Goal: Task Accomplishment & Management: Manage account settings

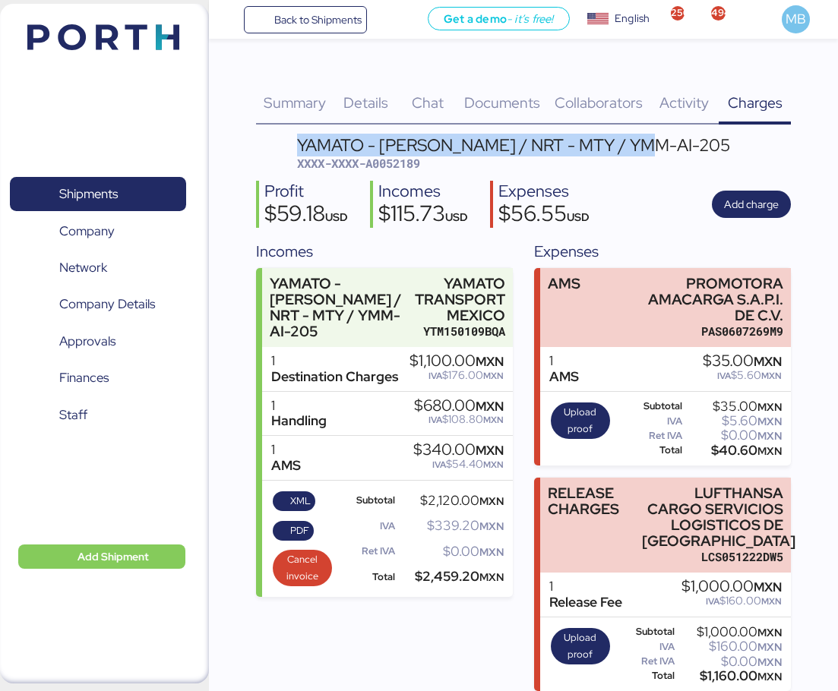
drag, startPoint x: 654, startPoint y: 144, endPoint x: 296, endPoint y: 139, distance: 357.8
click at [296, 139] on header "YAMATO - [PERSON_NAME] / NRT - MTY / YMM-AI-205 XXXX-XXXX-A0052189" at bounding box center [523, 155] width 535 height 36
copy div "YAMATO - [PERSON_NAME] / NRT - MTY / YMM-AI-205"
click at [136, 192] on span "Shipments" at bounding box center [97, 194] width 163 height 22
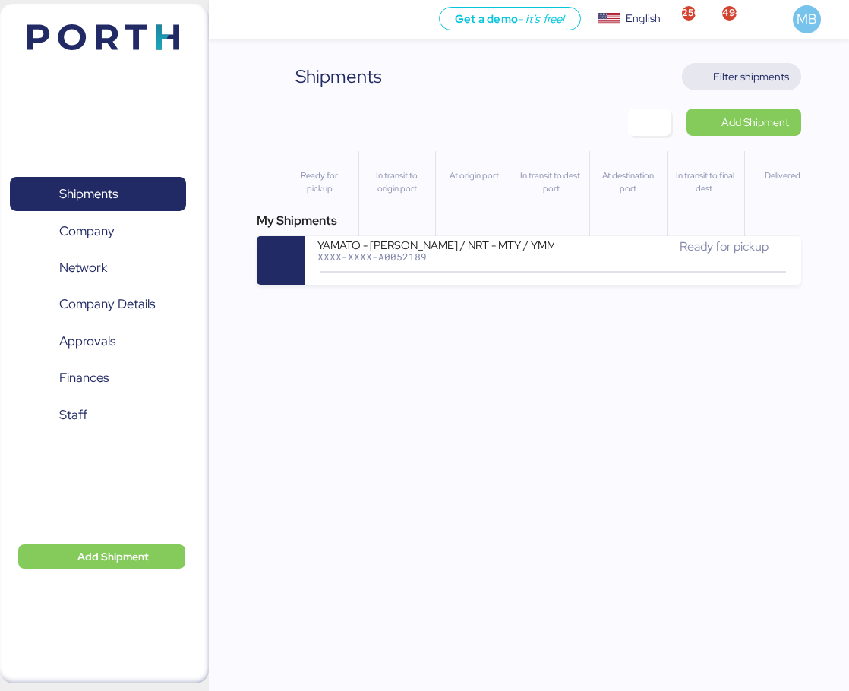
click at [778, 77] on span "Filter shipments" at bounding box center [751, 77] width 76 height 18
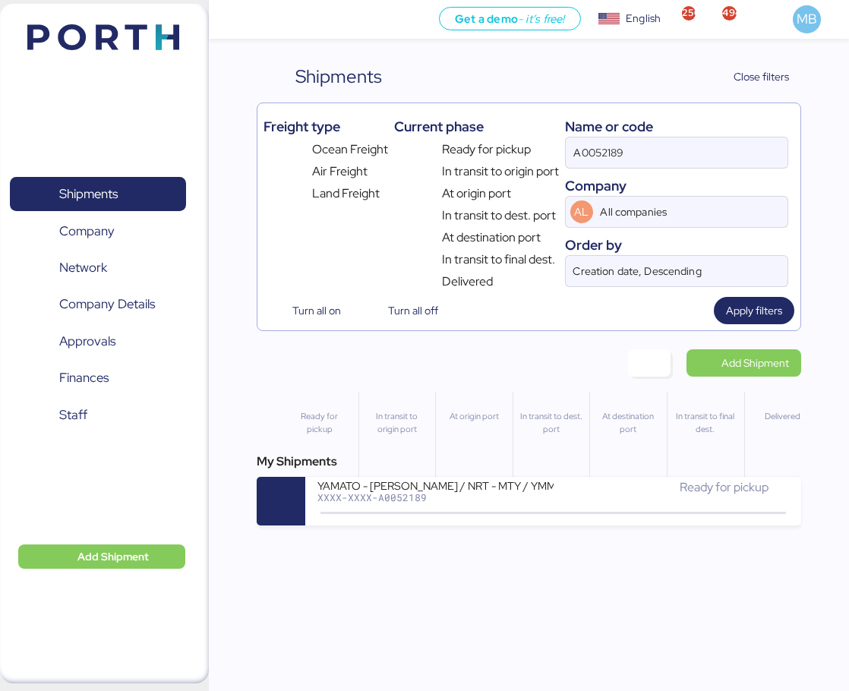
drag, startPoint x: 651, startPoint y: 159, endPoint x: 478, endPoint y: 150, distance: 173.4
click at [479, 150] on div "Freight type Ocean Freight Air Freight Land Freight Current phase Ready for pic…" at bounding box center [529, 200] width 531 height 182
paste input "YAMATO - [PERSON_NAME] / NRT - MTY / YMM-AI-205"
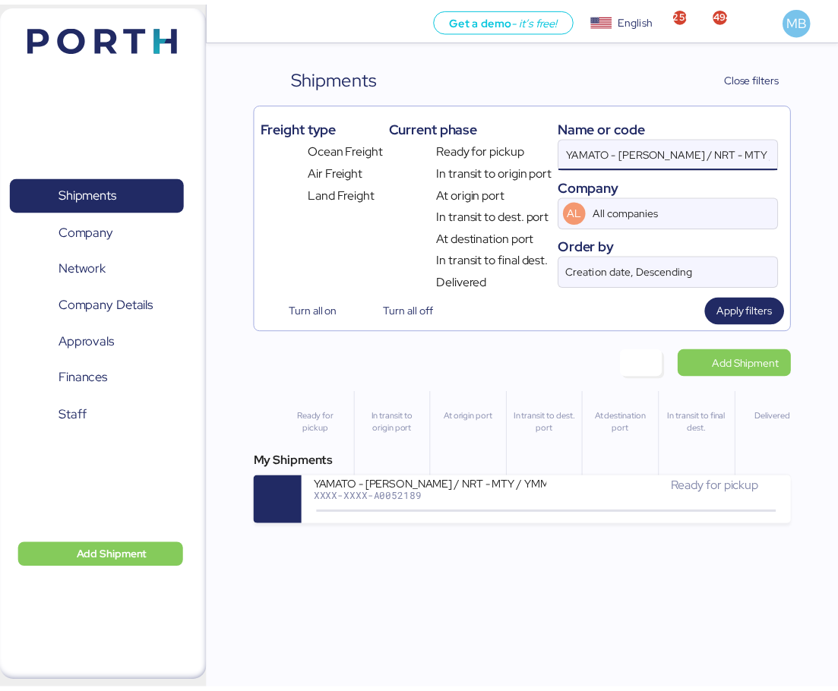
scroll to position [0, 20]
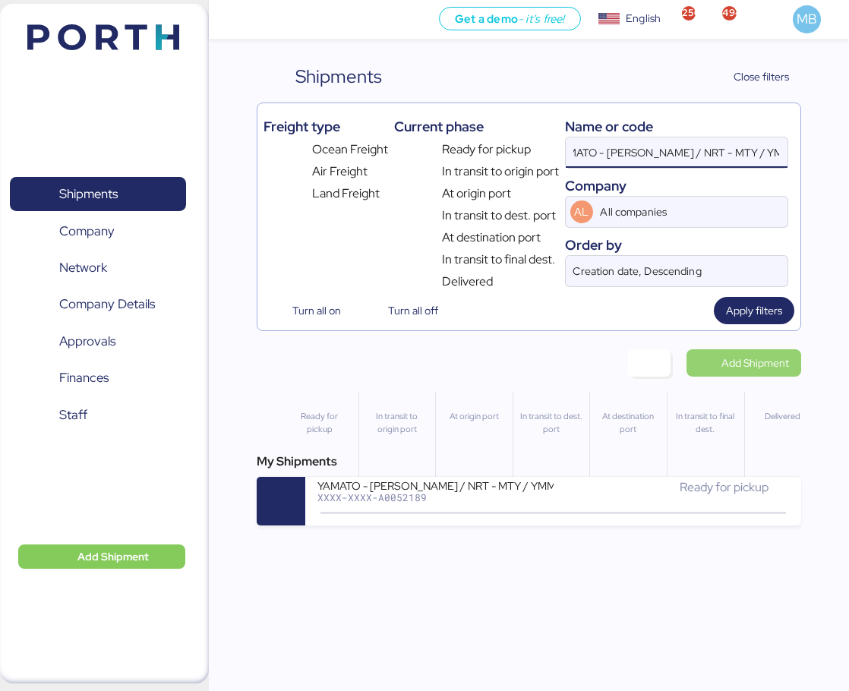
type input "YAMATO - [PERSON_NAME] / NRT - MTY / YMM-AI-205"
click at [752, 362] on span "Add Shipment" at bounding box center [756, 363] width 68 height 18
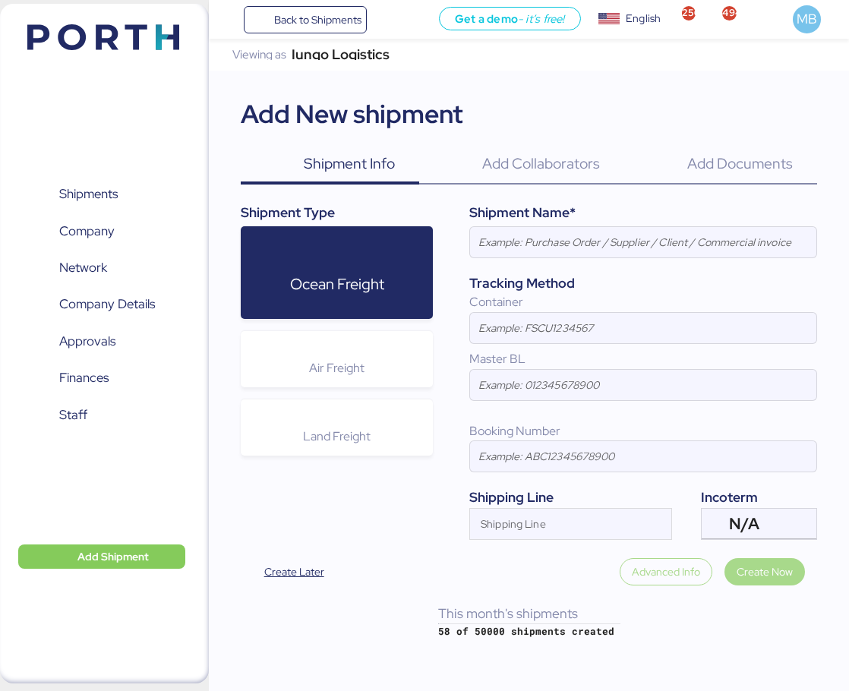
click at [359, 368] on span "Air Freight" at bounding box center [336, 368] width 55 height 16
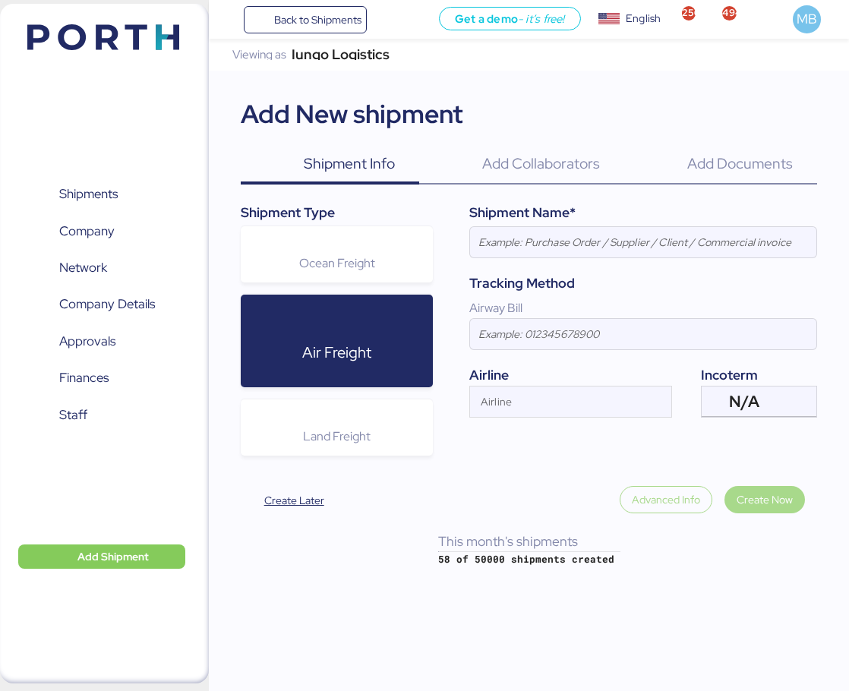
click at [622, 208] on div "Shipment Name*" at bounding box center [643, 213] width 348 height 20
click at [624, 256] on input at bounding box center [643, 242] width 346 height 30
paste input "YAMATO - [PERSON_NAME] / NRT - MTY / YMM-AI-205"
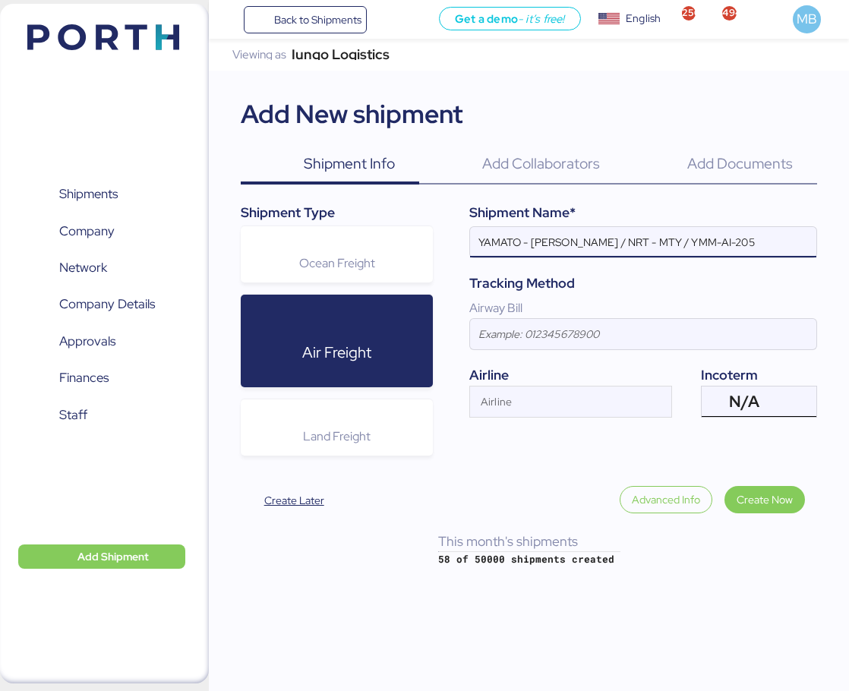
type input "YAMATO - [PERSON_NAME] / NRT - MTY / YMM-AI-205"
click at [795, 399] on div at bounding box center [800, 402] width 31 height 30
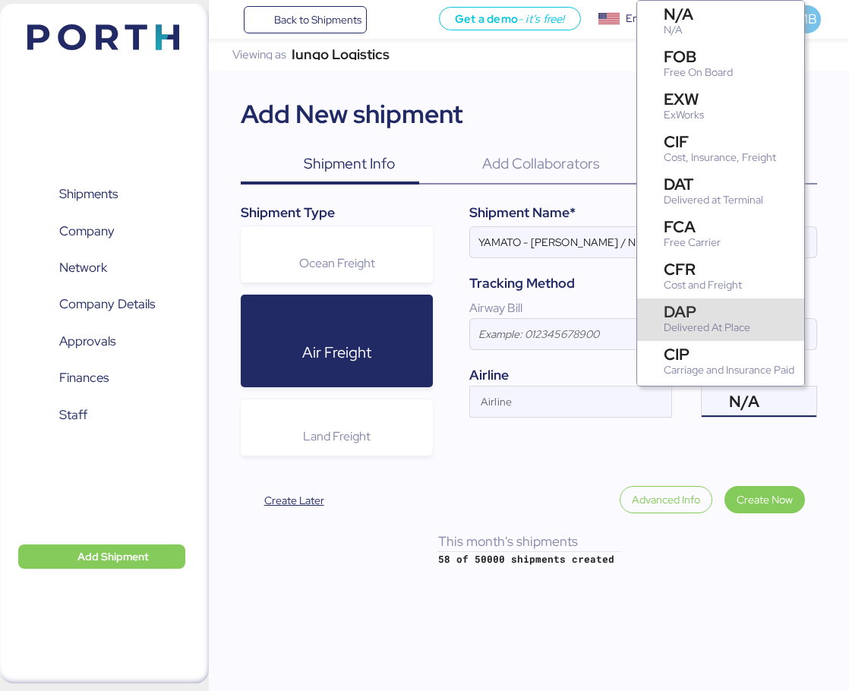
click at [748, 307] on div "DAP" at bounding box center [707, 312] width 87 height 16
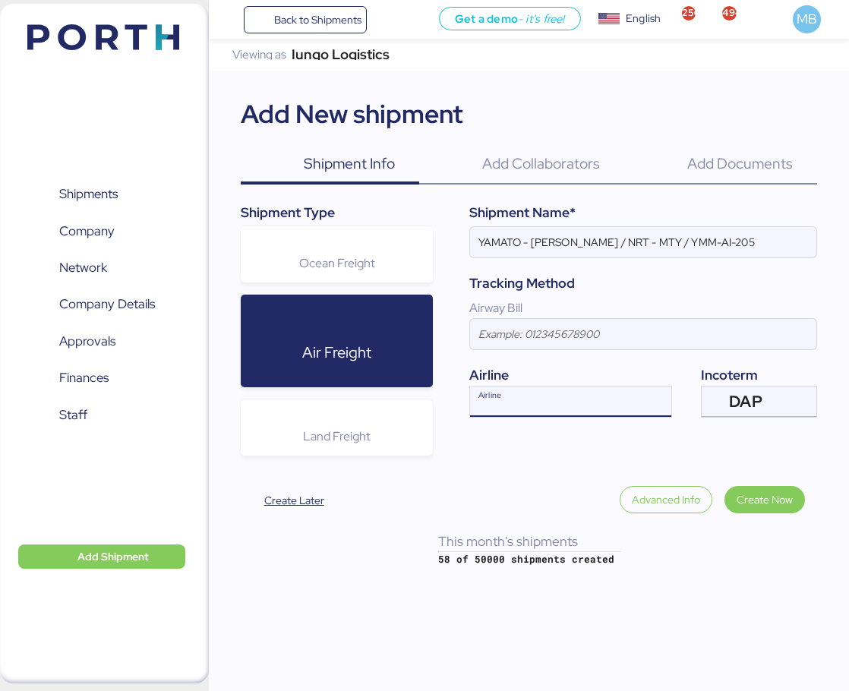
click at [517, 397] on input "Airline" at bounding box center [557, 406] width 174 height 18
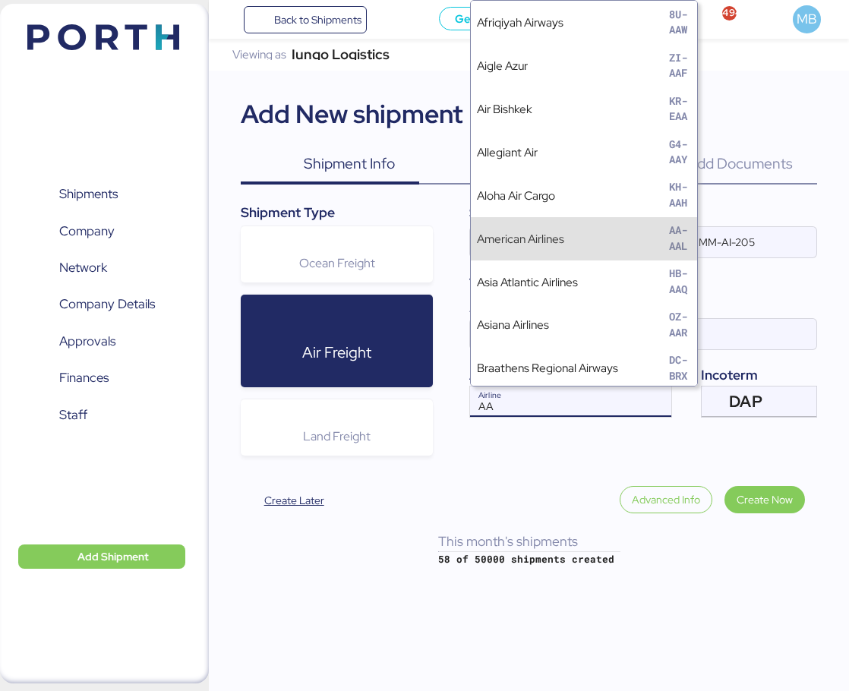
type input "AA"
click at [569, 236] on div "American Airlines AA-AAL" at bounding box center [584, 238] width 226 height 43
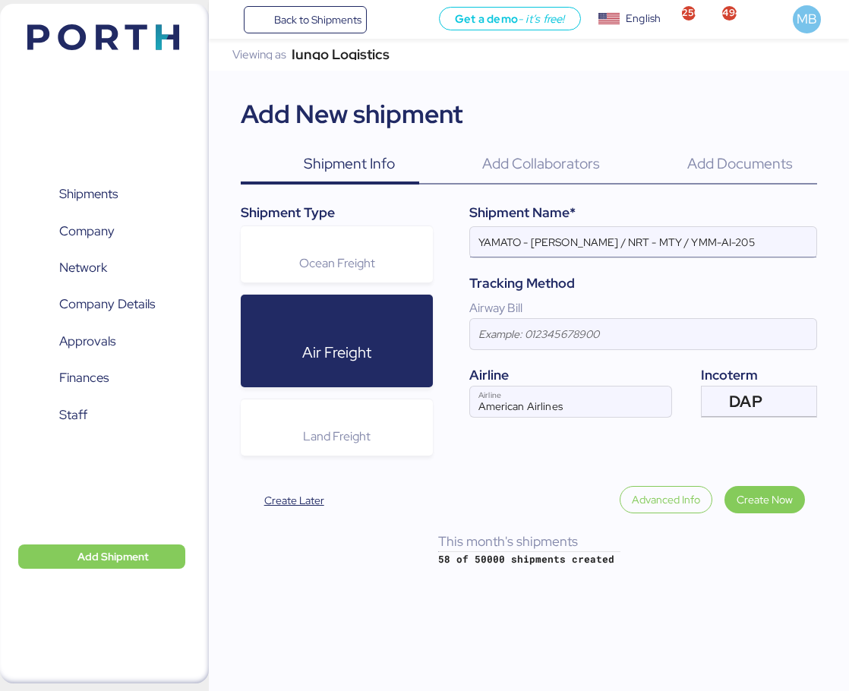
click at [540, 235] on input "YAMATO - [PERSON_NAME] / NRT - MTY / YMM-AI-205" at bounding box center [643, 242] width 346 height 30
paste input "AHRESTY"
drag, startPoint x: 729, startPoint y: 241, endPoint x: 655, endPoint y: 241, distance: 74.4
click at [655, 241] on input "YAMATO - AHRESTY / NRT - MTY / YMM-AI-205" at bounding box center [643, 242] width 346 height 30
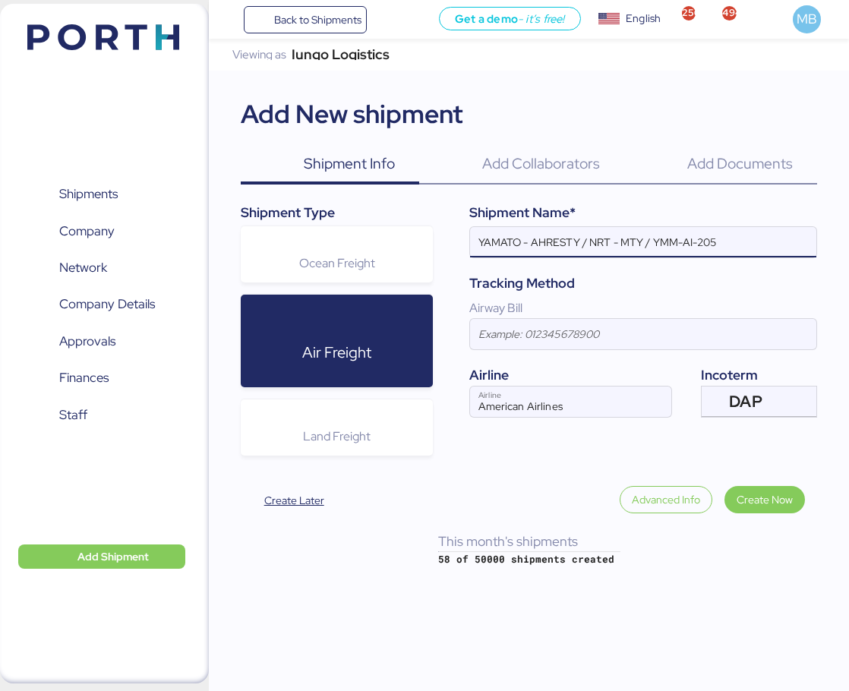
paste input "6"
click at [633, 238] on input "YAMATO - AHRESTY / NRT - MTY / YMM-AI-206" at bounding box center [643, 242] width 346 height 30
type input "YAMATO - AHRESTY / NRT - GDL / YMM-AI-206"
click at [776, 489] on span "Create Now" at bounding box center [765, 499] width 56 height 21
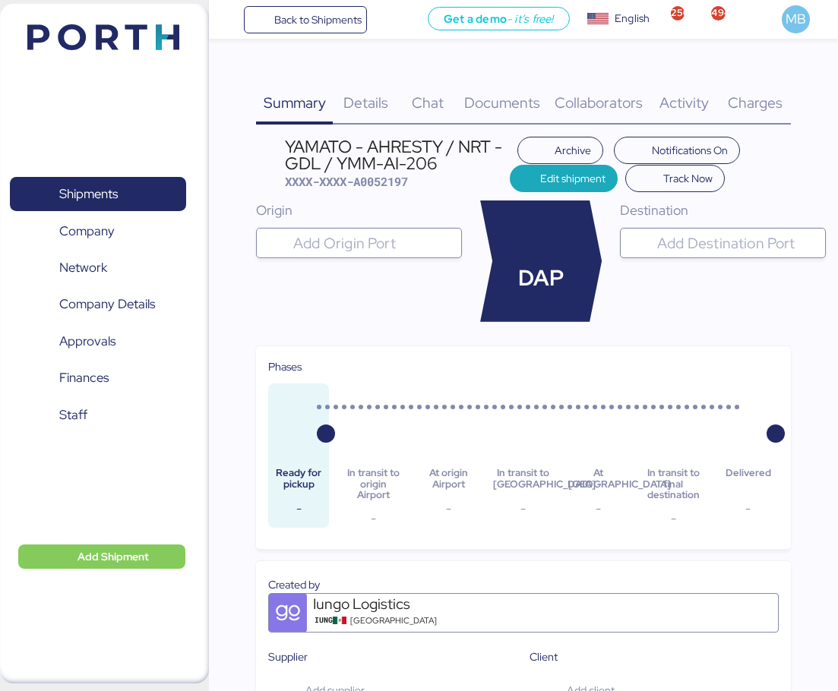
click at [375, 239] on input "search" at bounding box center [372, 243] width 165 height 18
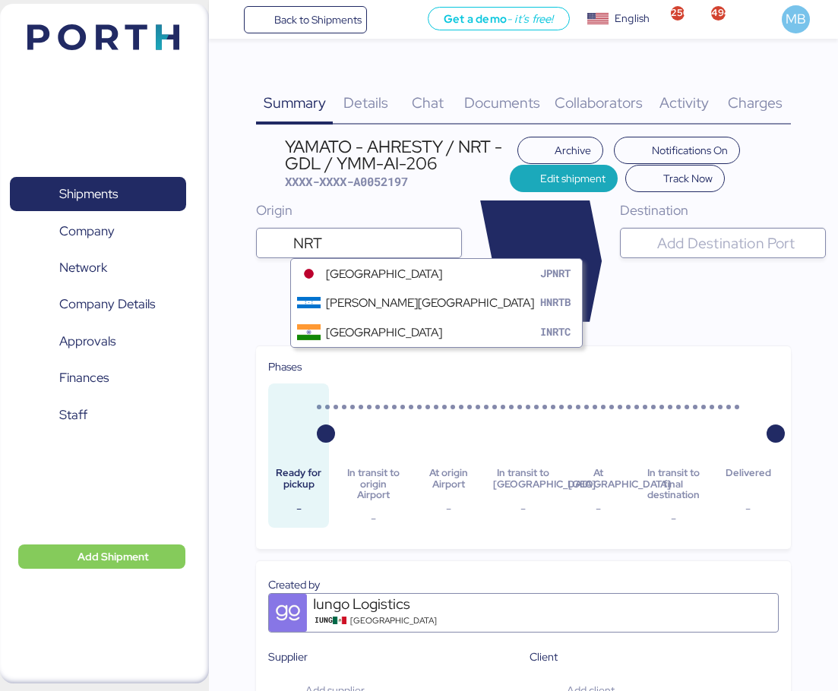
type input "NRT"
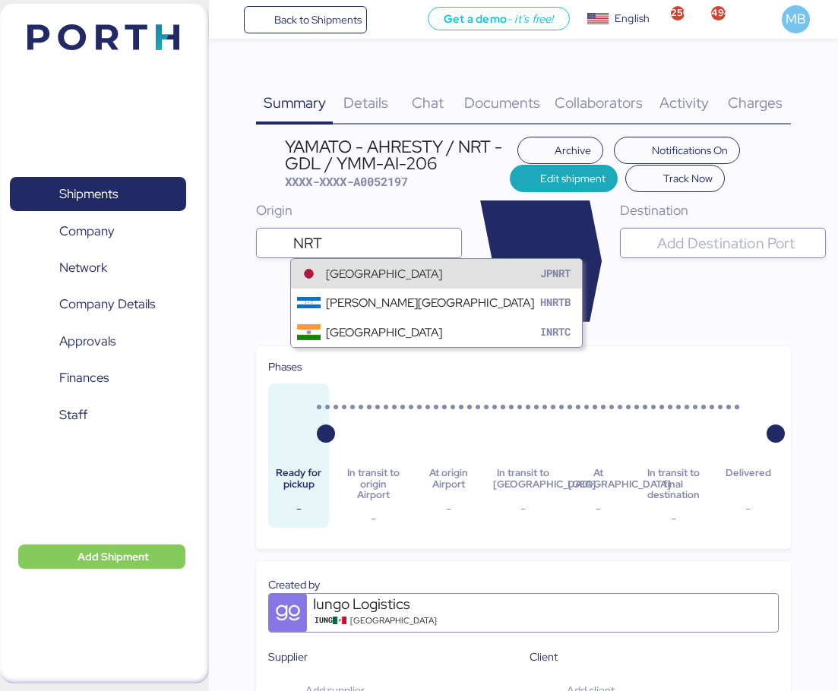
click at [385, 270] on div "[GEOGRAPHIC_DATA]" at bounding box center [384, 273] width 116 height 17
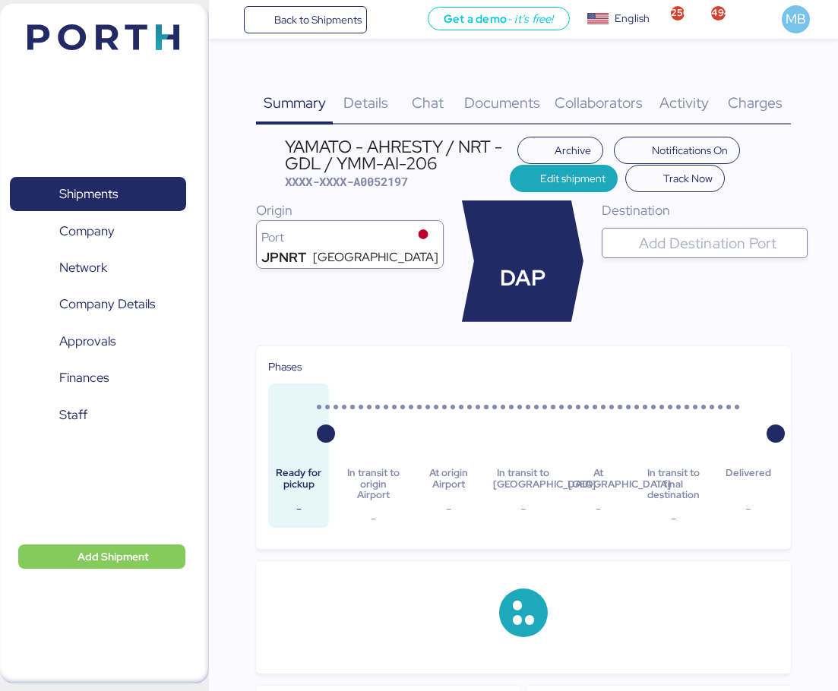
click at [694, 238] on input "search" at bounding box center [718, 243] width 165 height 18
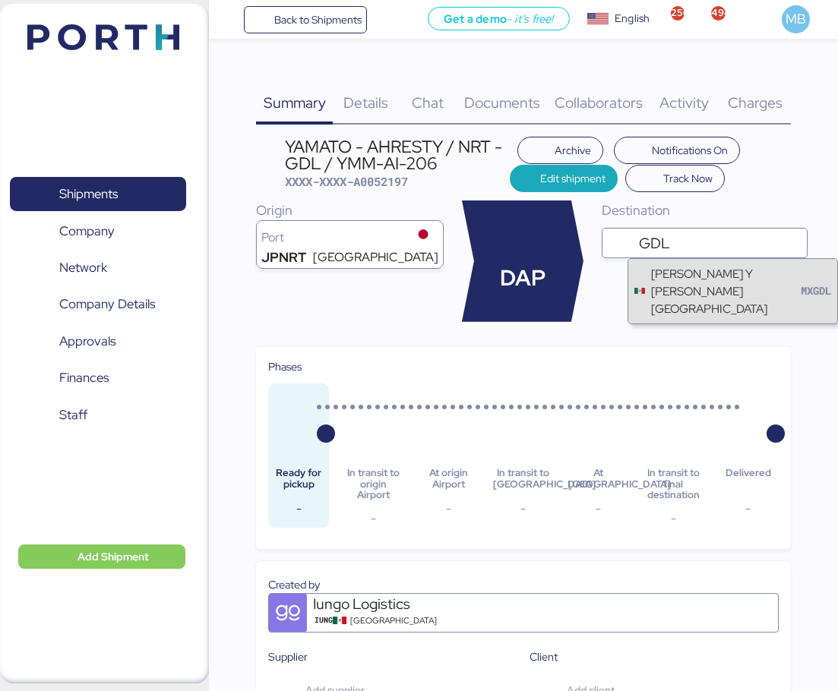
type input "GDL"
click at [694, 283] on div "[PERSON_NAME] Y [PERSON_NAME][GEOGRAPHIC_DATA]" at bounding box center [726, 291] width 150 height 52
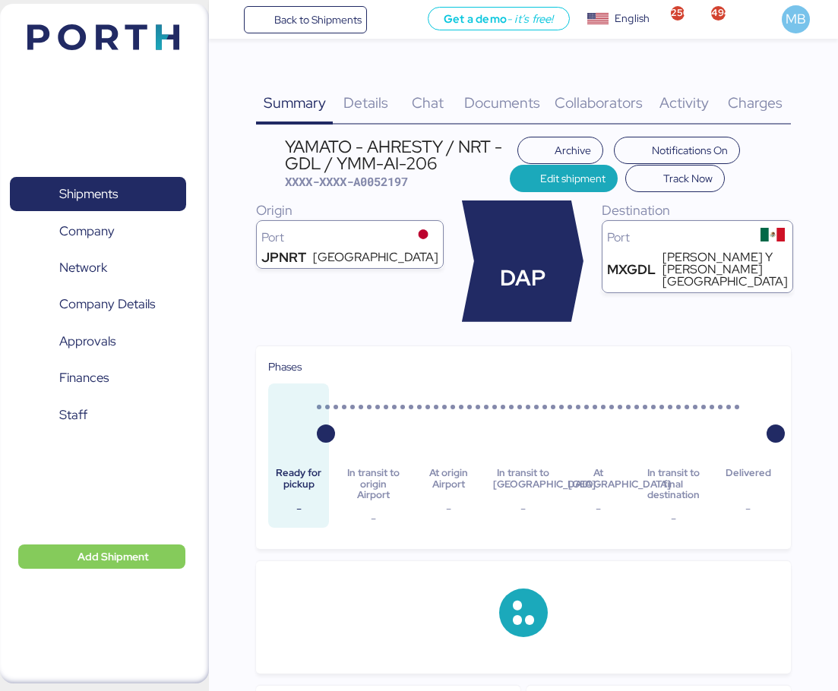
click at [378, 110] on span "Details" at bounding box center [365, 103] width 45 height 20
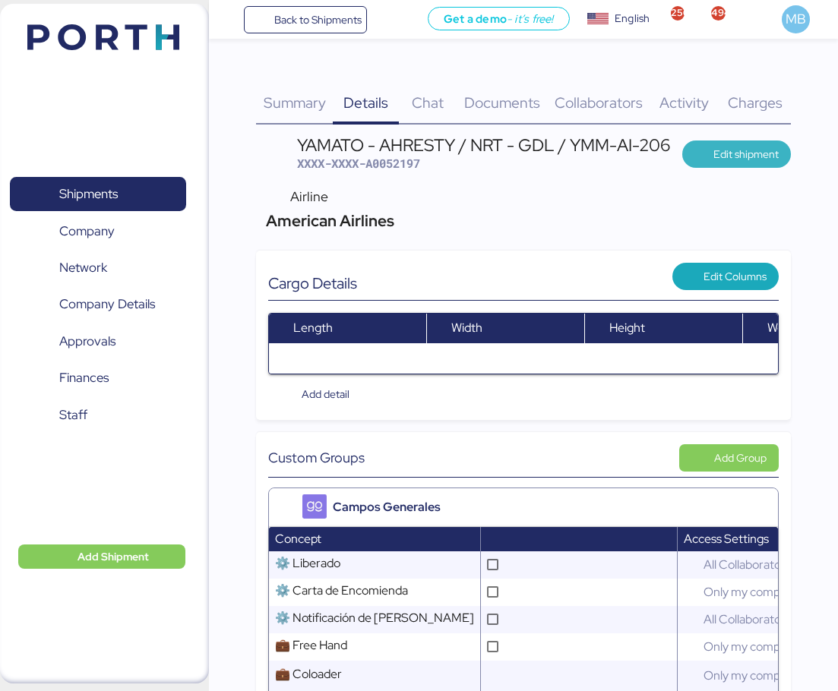
click at [752, 153] on span "Edit shipment" at bounding box center [745, 154] width 65 height 18
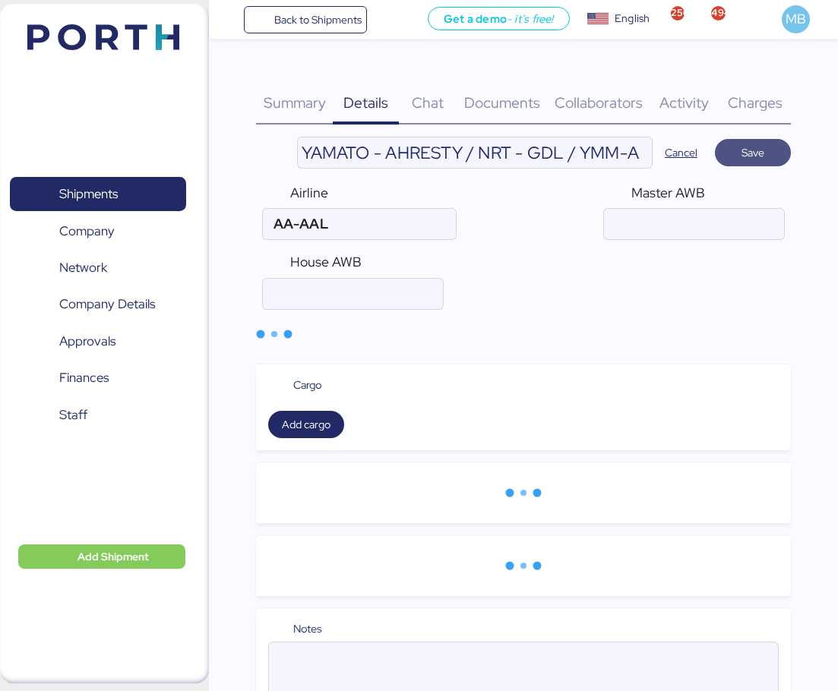
type input "American Airlines"
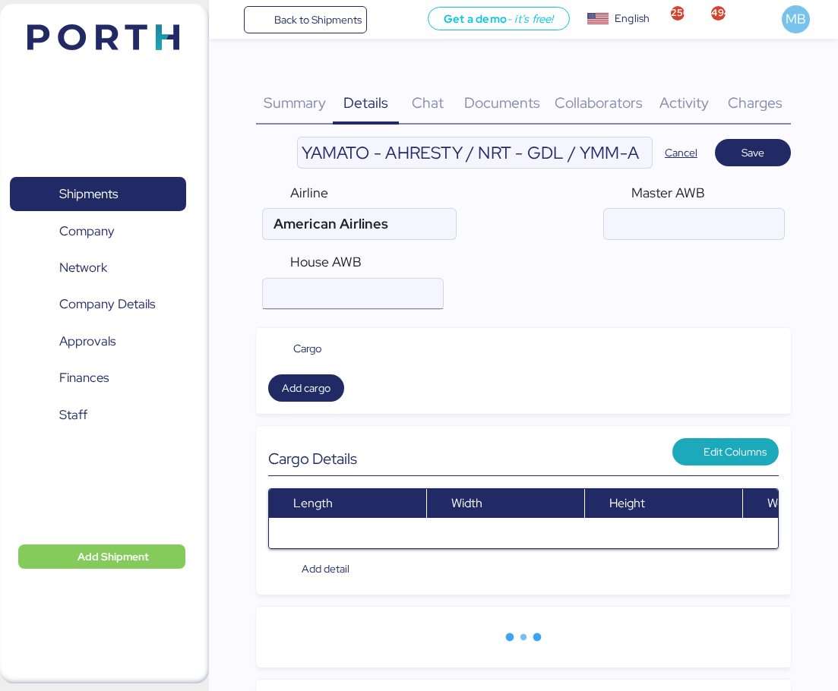
click at [402, 292] on input "air" at bounding box center [353, 294] width 180 height 30
paste input "YTJ41007802"
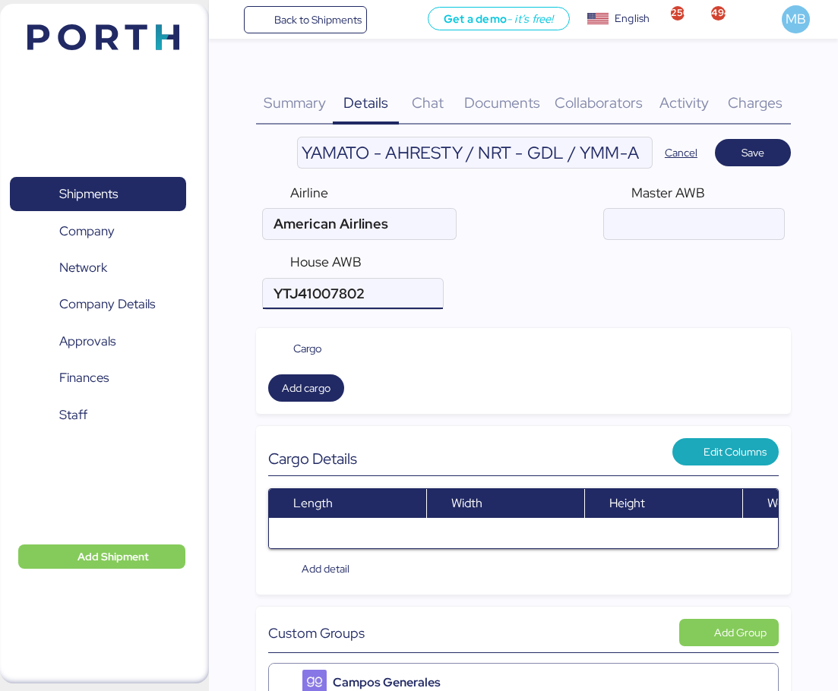
type input "YTJ41007802"
click at [667, 220] on input "air" at bounding box center [694, 224] width 180 height 30
paste input "001-15232055"
type input "001-15232055"
click at [744, 150] on span "Save" at bounding box center [752, 153] width 23 height 18
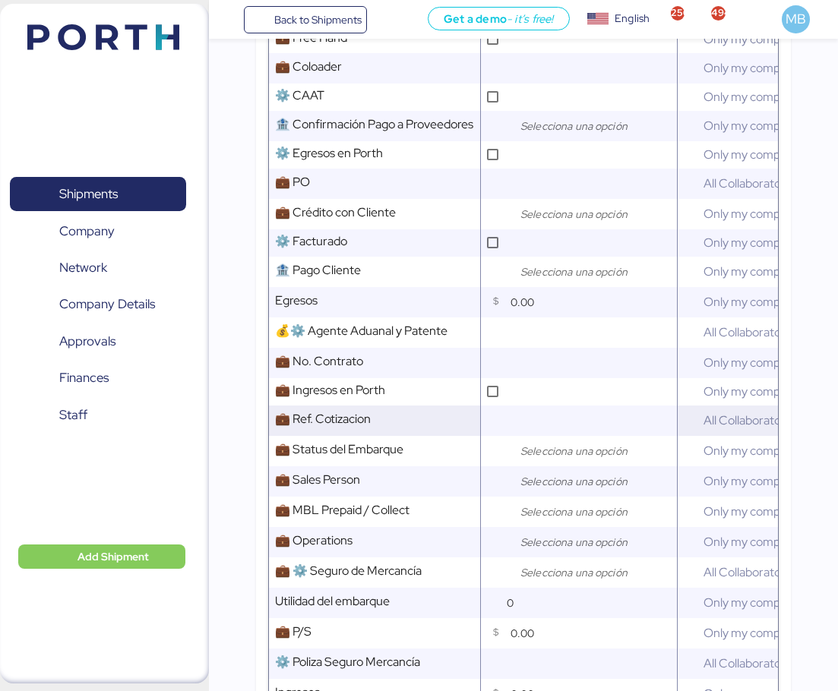
scroll to position [760, 0]
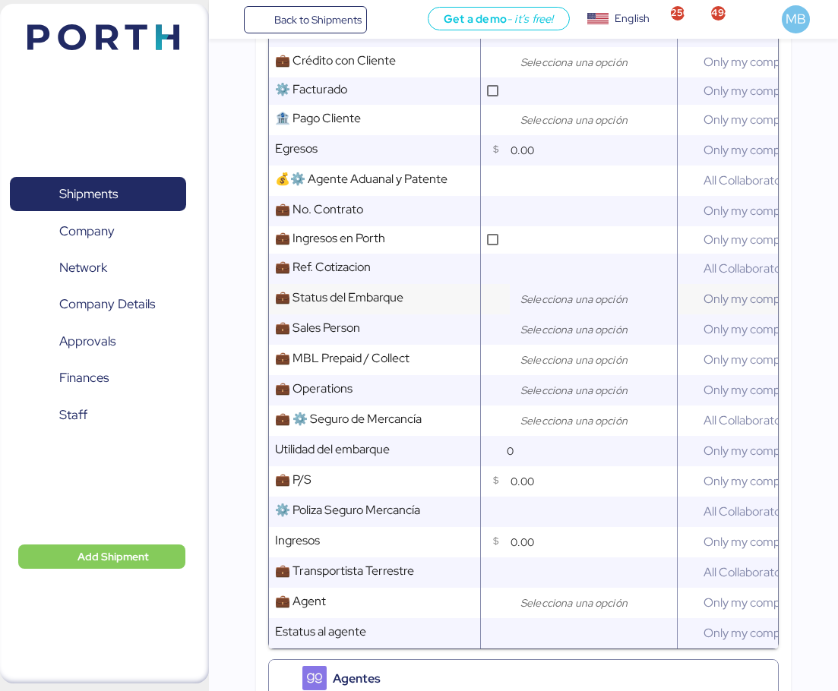
click at [564, 308] on input "search" at bounding box center [597, 299] width 160 height 18
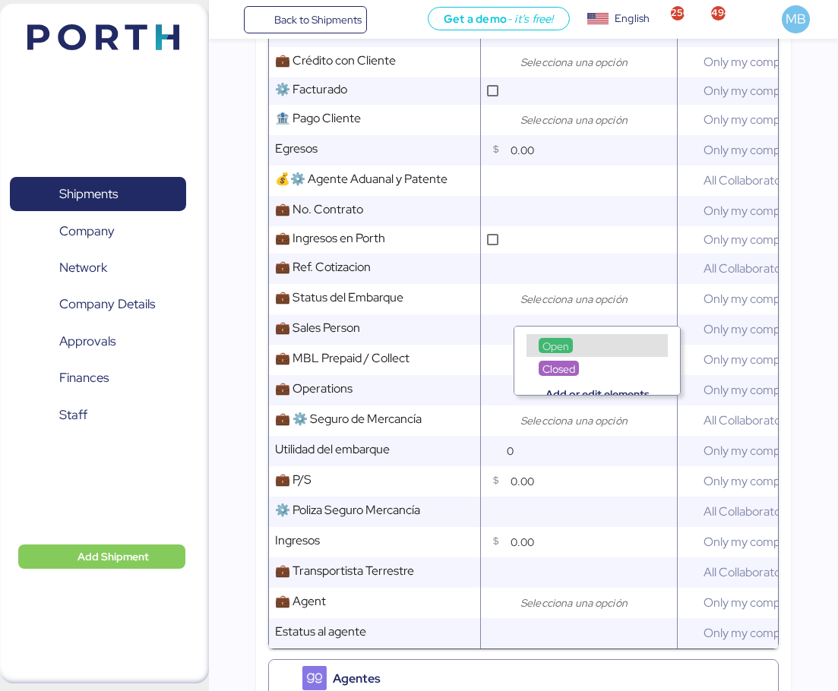
click at [570, 346] on div "Open" at bounding box center [556, 345] width 34 height 15
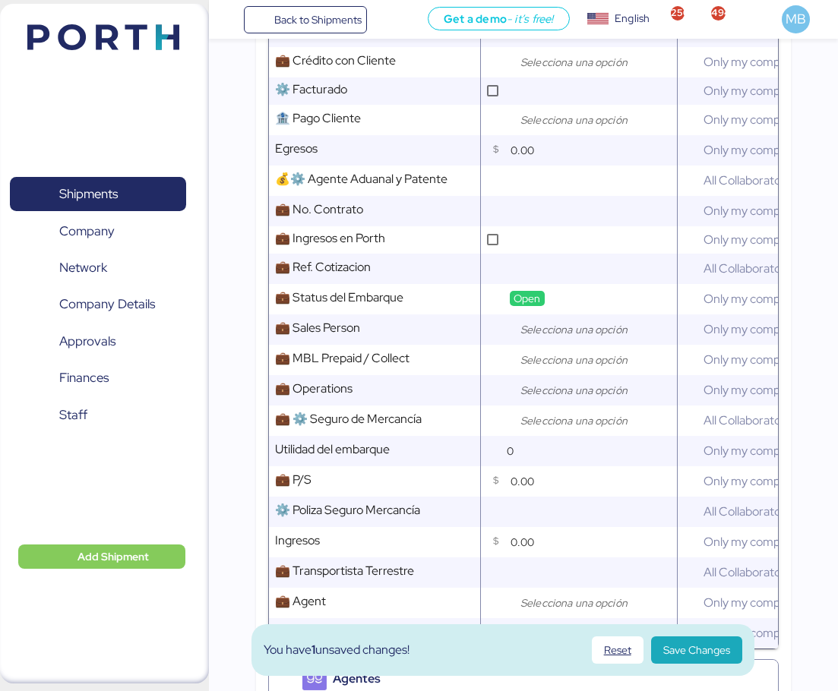
click at [538, 334] on input "search" at bounding box center [597, 330] width 160 height 18
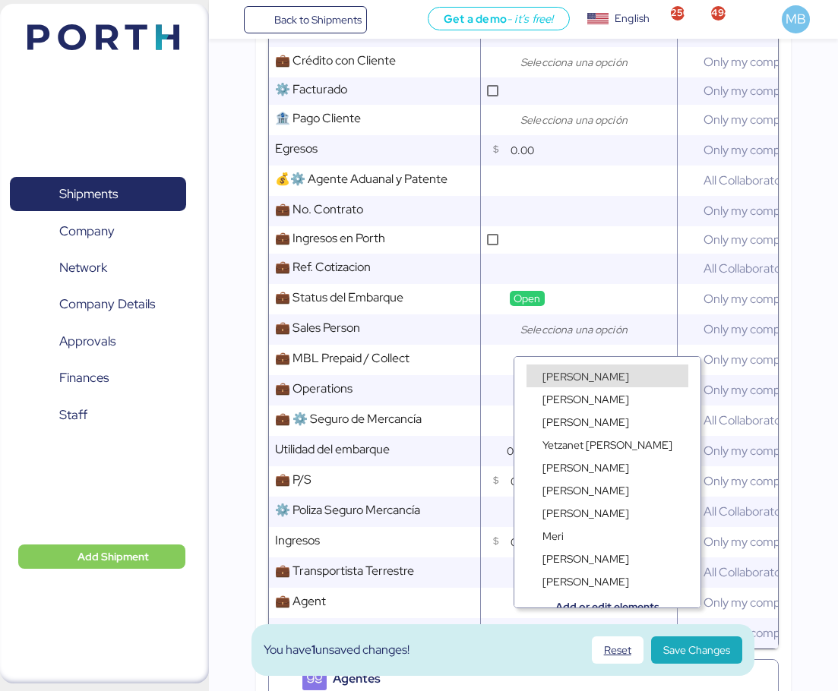
click at [555, 373] on span "[PERSON_NAME]" at bounding box center [585, 377] width 87 height 14
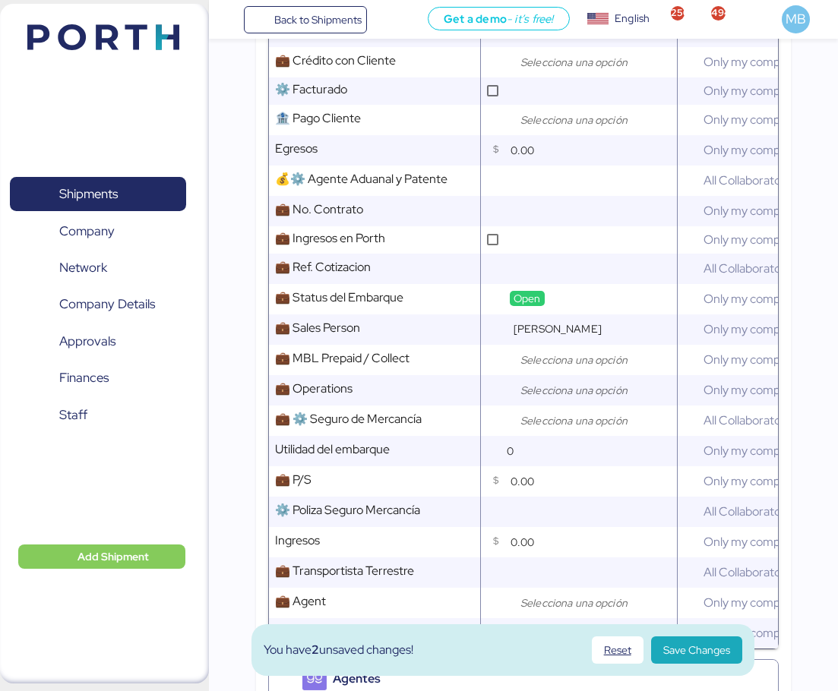
click at [535, 367] on input "search" at bounding box center [597, 360] width 160 height 18
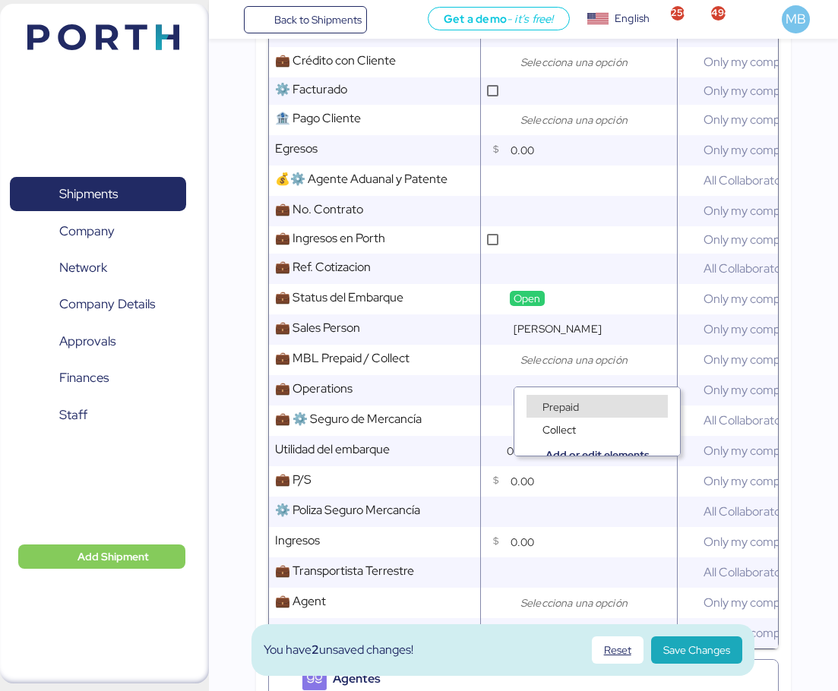
click at [555, 396] on div "Prepaid" at bounding box center [596, 406] width 141 height 23
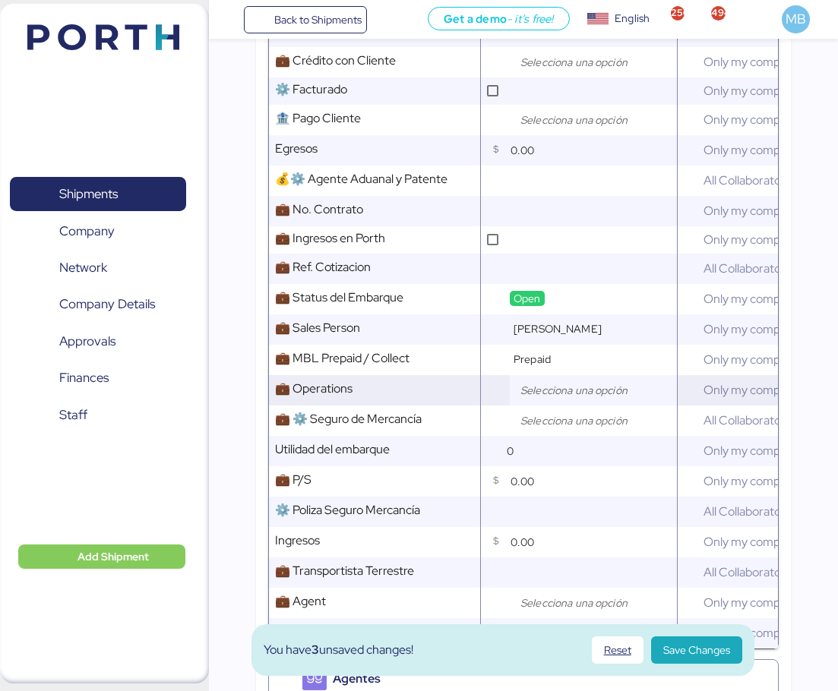
click at [555, 396] on input "search" at bounding box center [597, 390] width 160 height 18
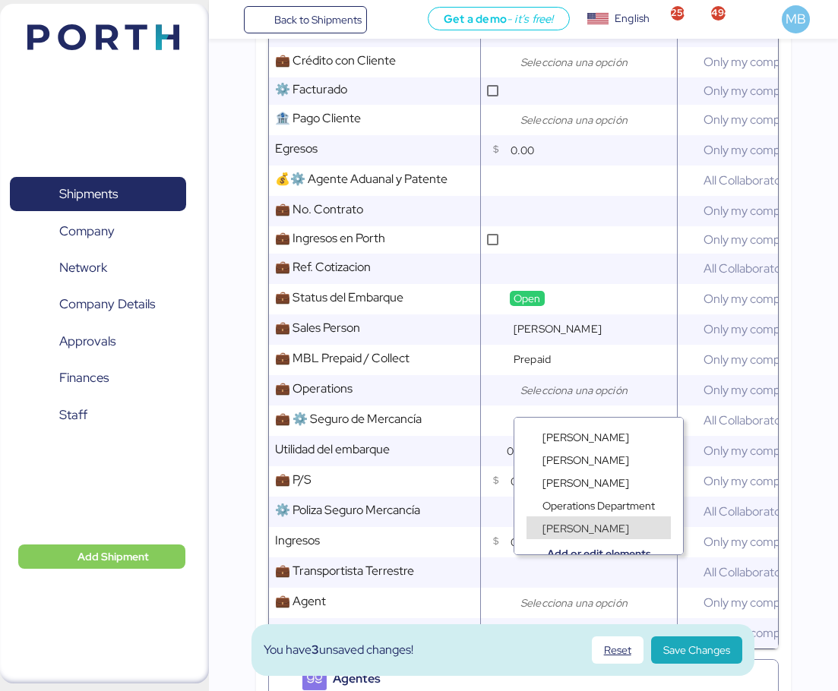
click at [575, 523] on span "[PERSON_NAME]" at bounding box center [585, 529] width 87 height 14
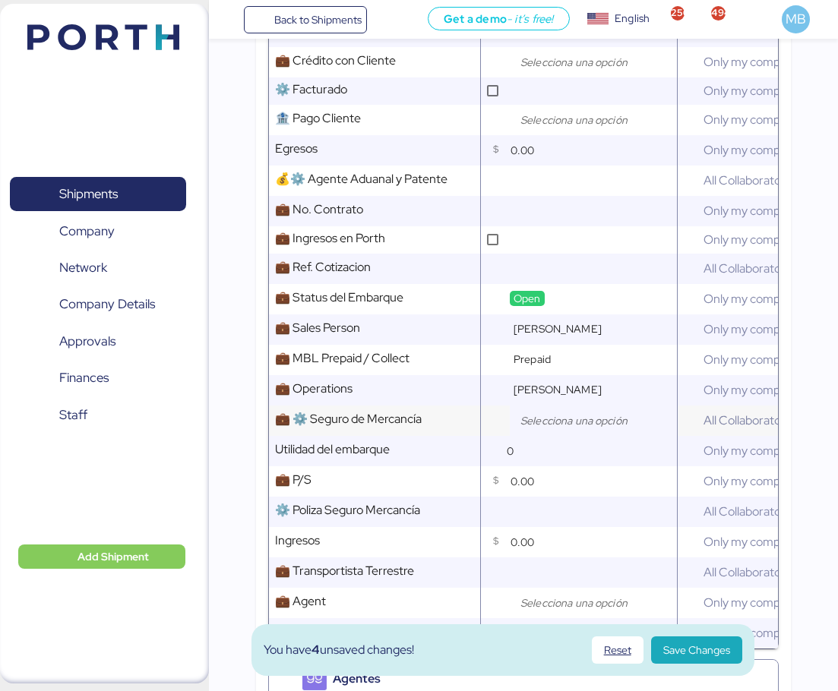
click at [547, 436] on div at bounding box center [593, 421] width 167 height 30
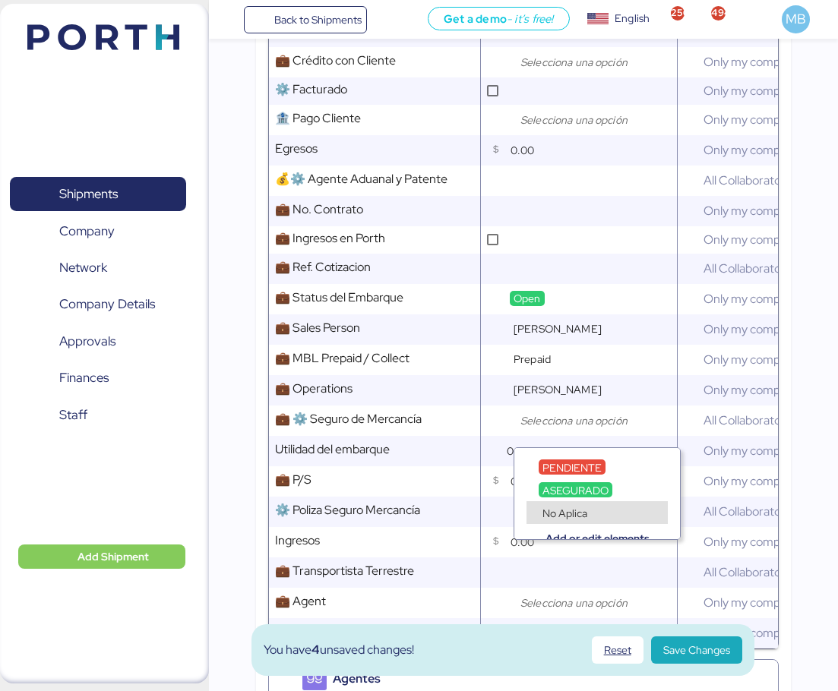
click at [567, 515] on span "No Aplica" at bounding box center [564, 514] width 45 height 14
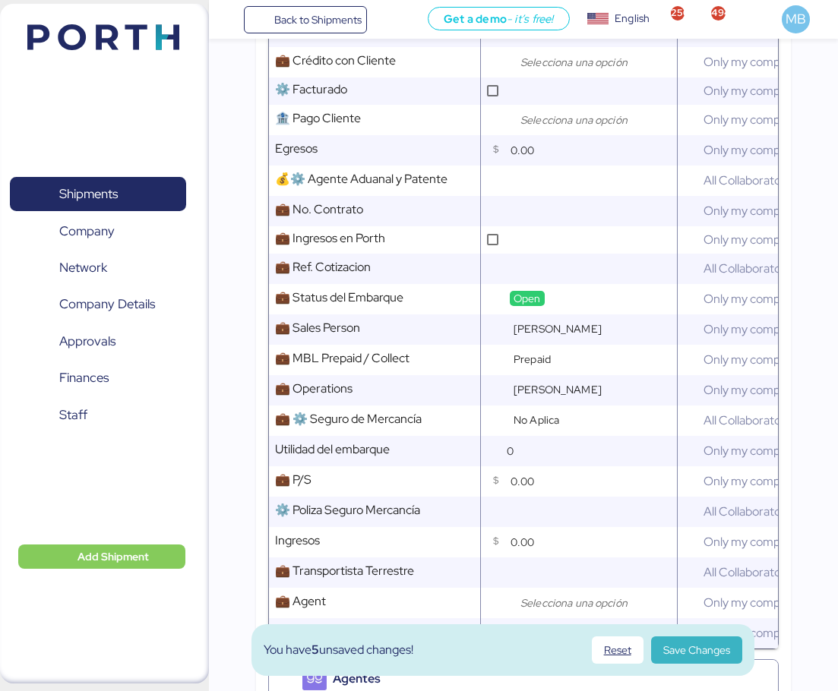
click at [697, 646] on span "Save Changes" at bounding box center [696, 650] width 67 height 18
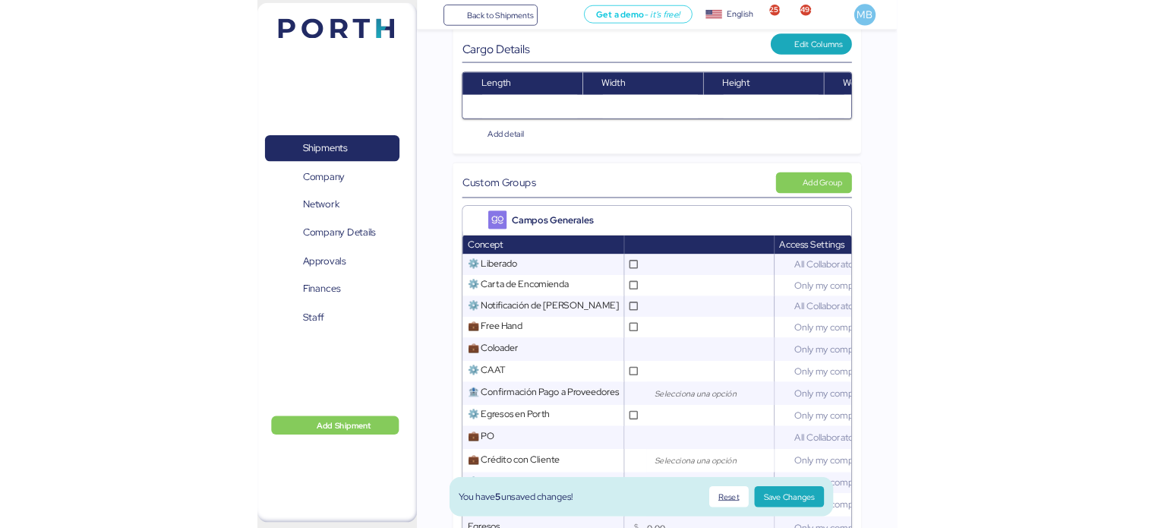
scroll to position [0, 0]
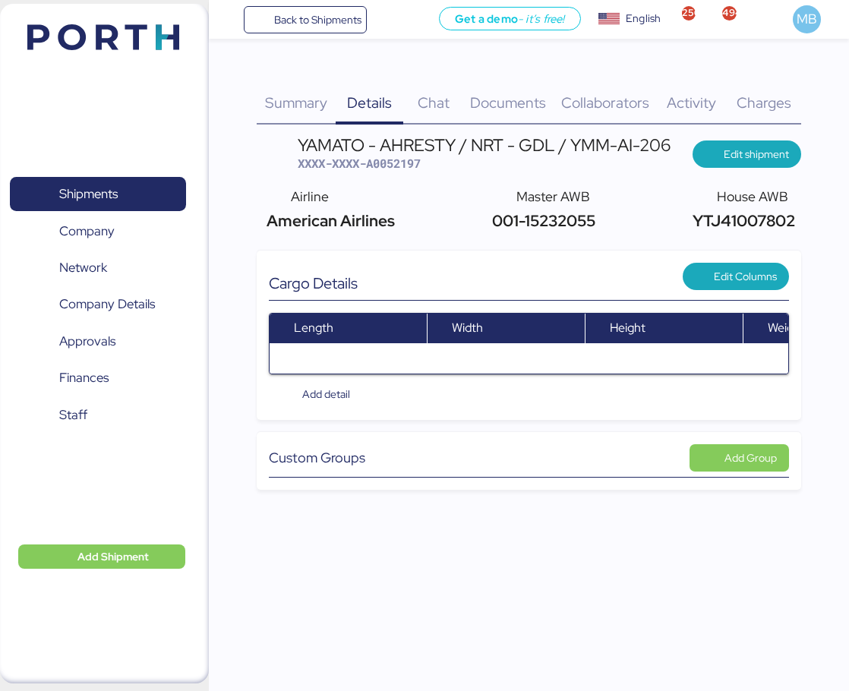
click at [523, 100] on span "Documents" at bounding box center [508, 103] width 76 height 20
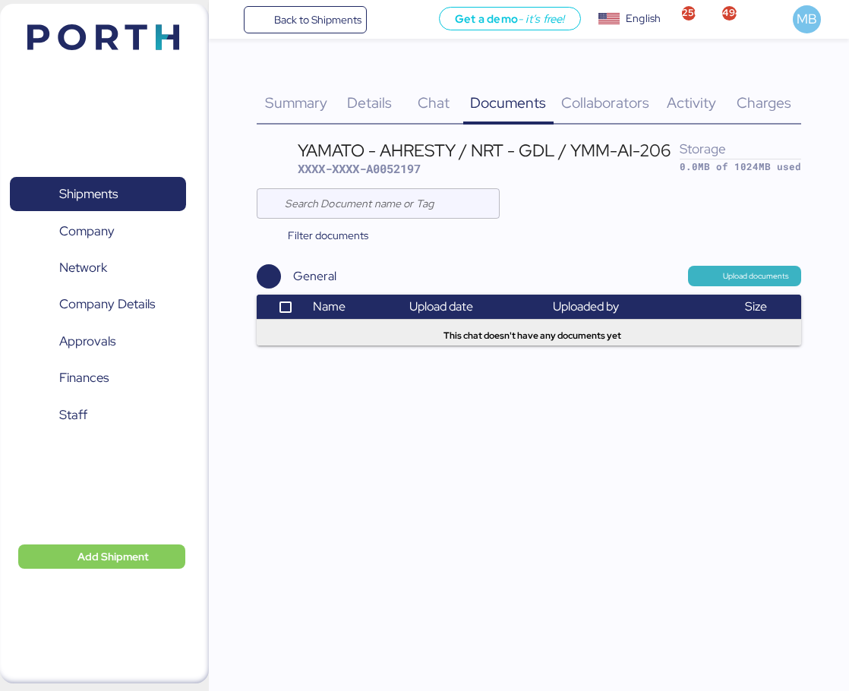
click at [751, 276] on span "Upload documents" at bounding box center [756, 277] width 66 height 14
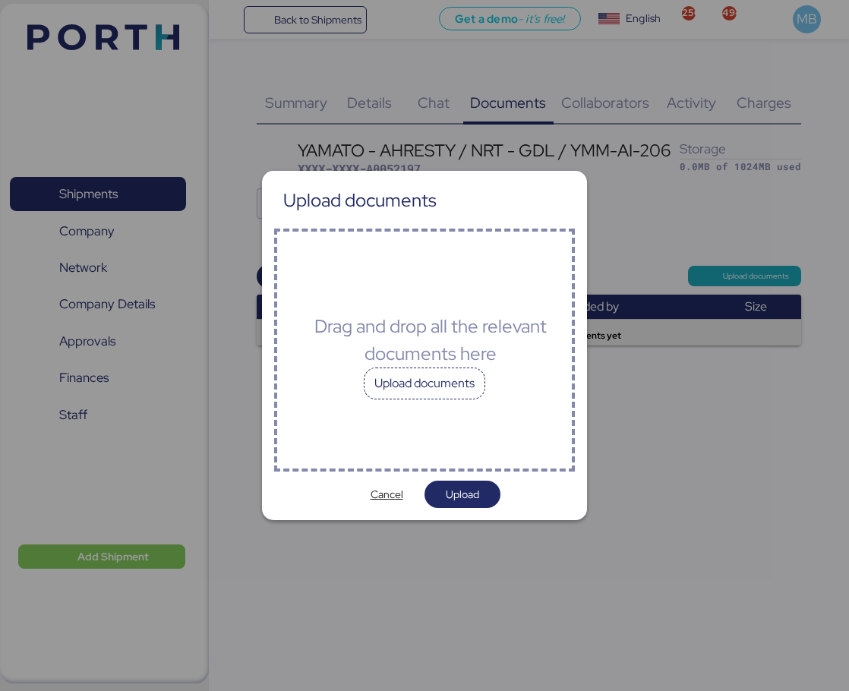
click at [414, 385] on div "Upload documents" at bounding box center [425, 384] width 122 height 32
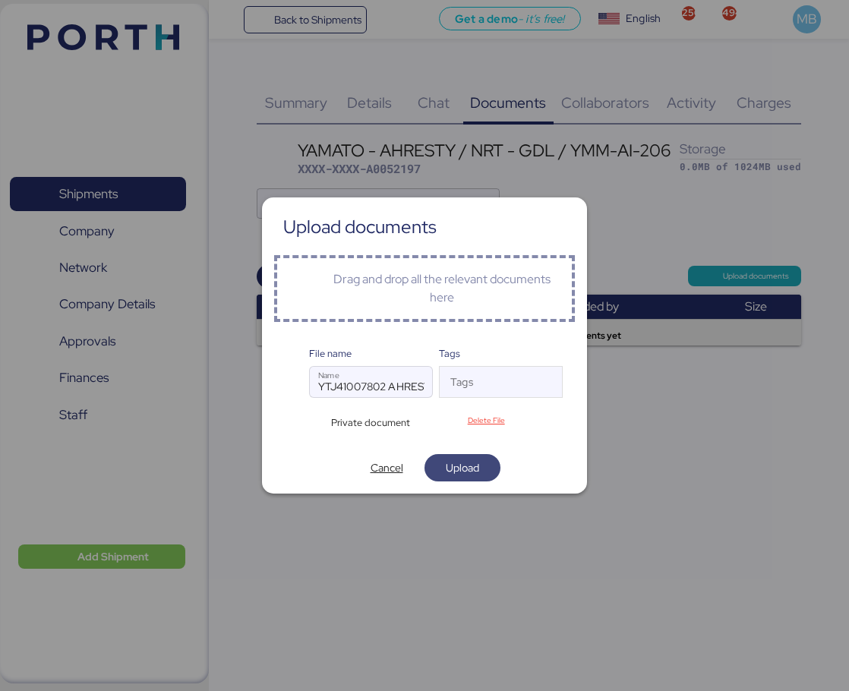
click at [476, 472] on span "Upload" at bounding box center [462, 468] width 33 height 18
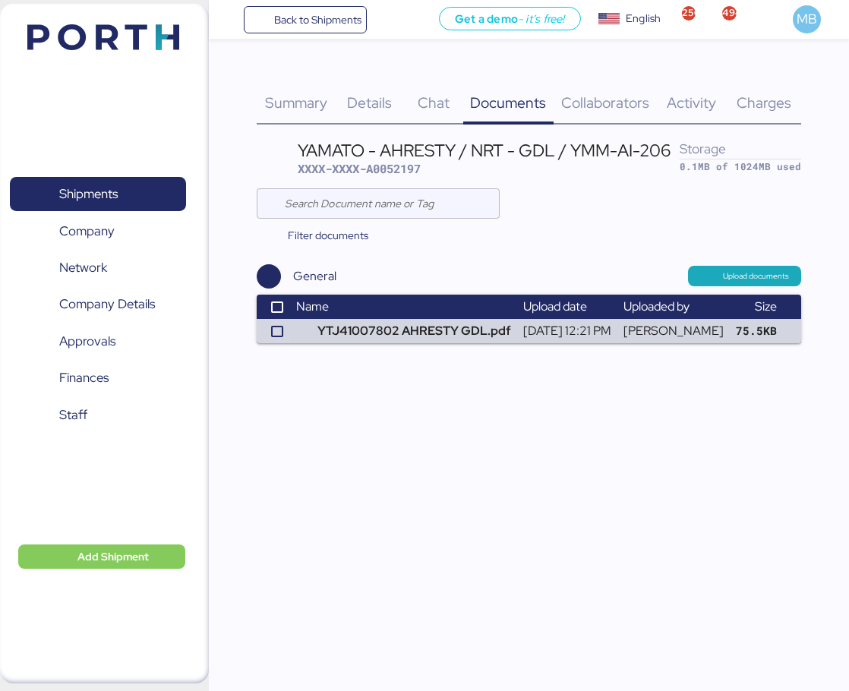
click at [408, 169] on span "XXXX-XXXX-A0052197" at bounding box center [359, 168] width 123 height 15
copy span "A0052197"
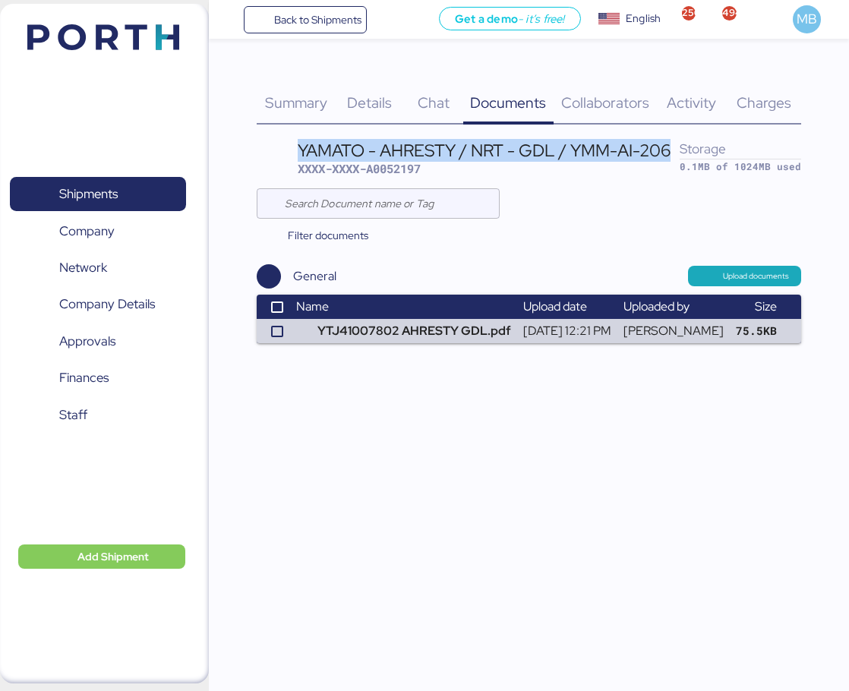
drag, startPoint x: 672, startPoint y: 152, endPoint x: 295, endPoint y: 141, distance: 377.0
click at [295, 141] on header "YAMATO - AHRESTY / NRT - GDL / YMM-AI-206 XXXX-XXXX-A0052197 Storage 0.1MB of 1…" at bounding box center [529, 158] width 545 height 43
copy div "YAMATO - AHRESTY / NRT - GDL / YMM-AI-206"
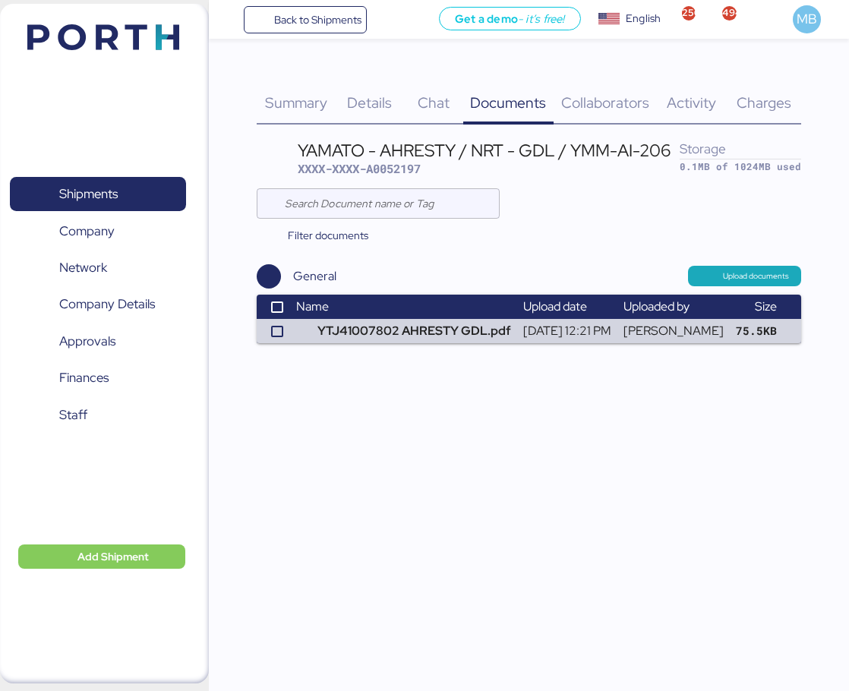
click at [647, 182] on div "YAMATO - AHRESTY / NRT - GDL / YMM-AI-206 XXXX-XXXX-A0052197 Storage 0.1MB of 1…" at bounding box center [529, 240] width 545 height 207
click at [376, 92] on div "Details 0" at bounding box center [370, 94] width 68 height 62
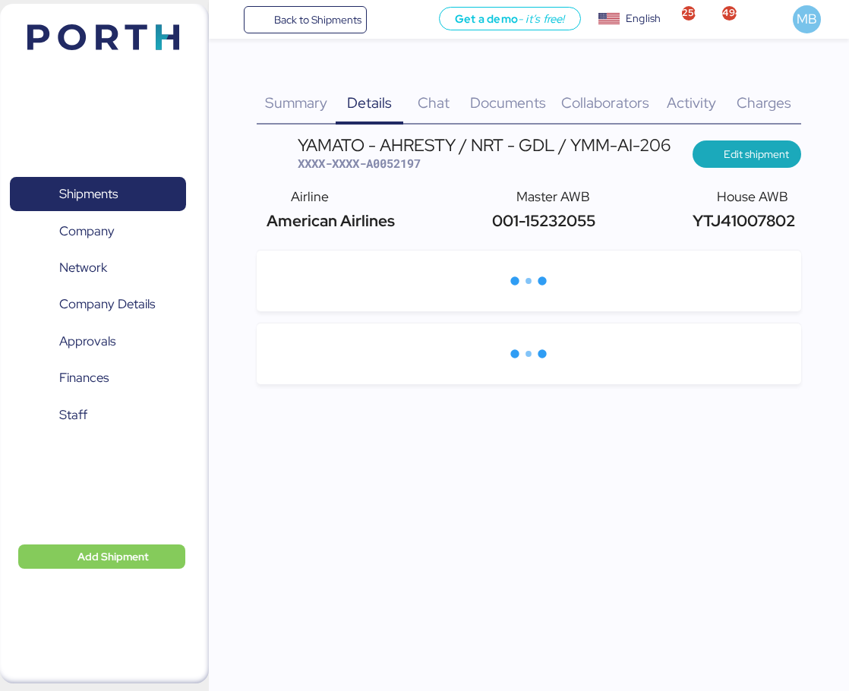
click at [735, 220] on span "YTJ41007802" at bounding box center [742, 220] width 106 height 21
copy span "YTJ41007802"
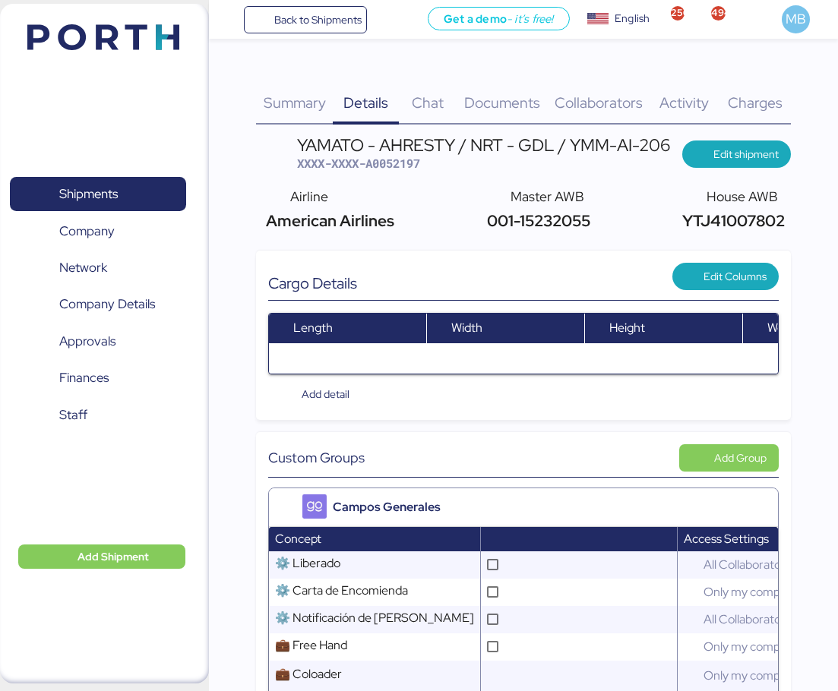
click at [486, 225] on span "001-15232055" at bounding box center [535, 220] width 107 height 21
click at [488, 224] on span "001-15232055" at bounding box center [535, 220] width 107 height 21
drag, startPoint x: 485, startPoint y: 220, endPoint x: 614, endPoint y: 220, distance: 129.1
click at [614, 220] on div "Airline American Airlines Master AWB 001-15232055 House AWB YTJ41007802" at bounding box center [523, 210] width 535 height 58
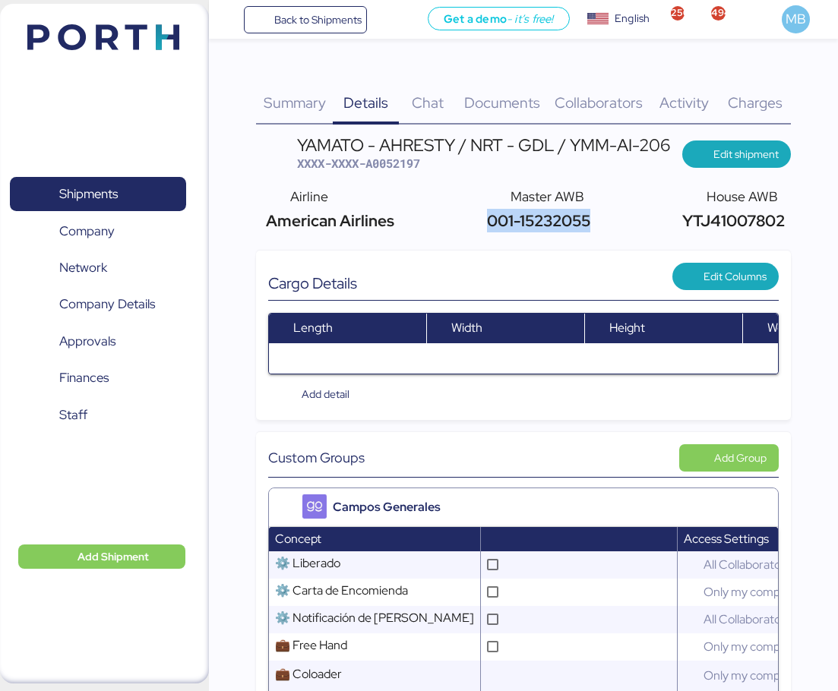
copy span "001-15232055"
click at [400, 167] on span "XXXX-XXXX-A0052197" at bounding box center [358, 163] width 123 height 15
copy span "A0052197"
click at [392, 164] on span "XXXX-XXXX-A0052197" at bounding box center [358, 163] width 123 height 15
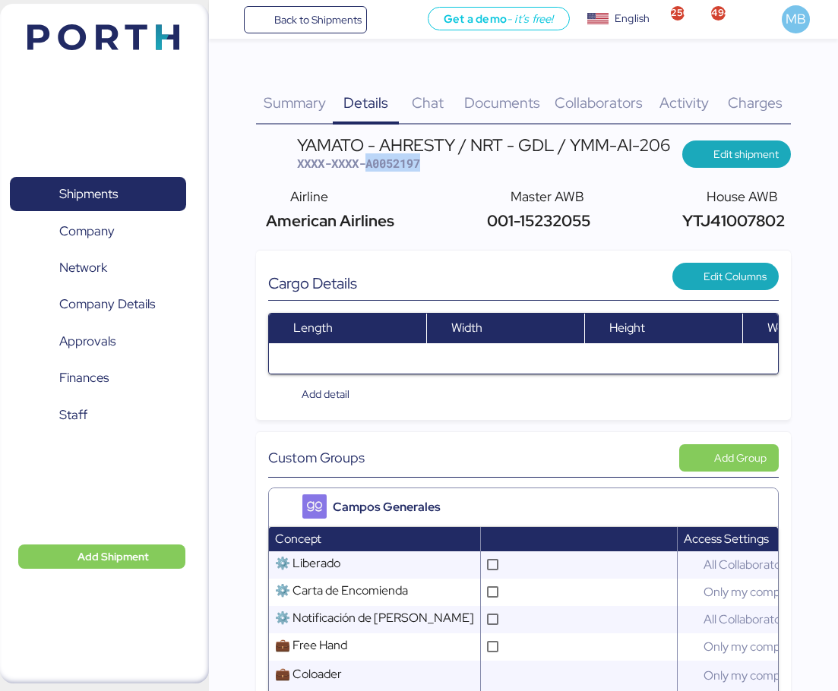
click at [392, 164] on span "XXXX-XXXX-A0052197" at bounding box center [358, 163] width 123 height 15
